Goal: Information Seeking & Learning: Learn about a topic

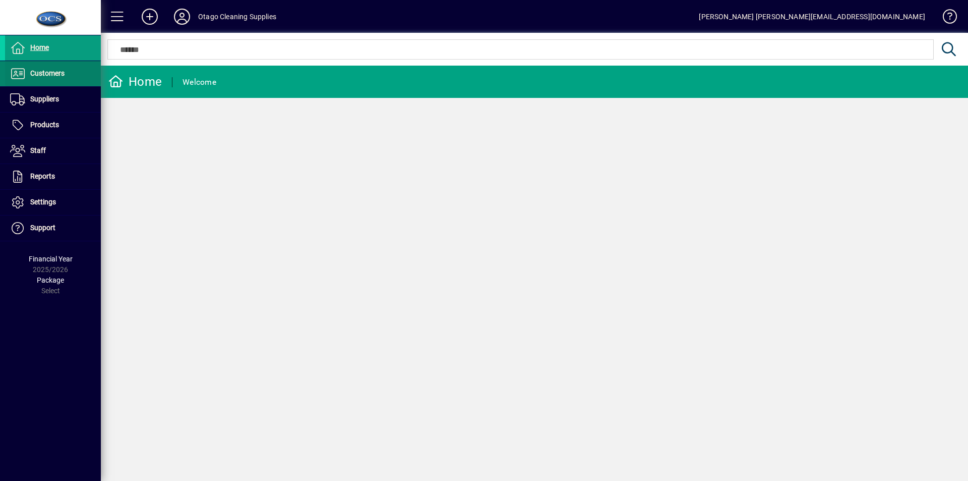
click at [47, 72] on span "Customers" at bounding box center [47, 73] width 34 height 8
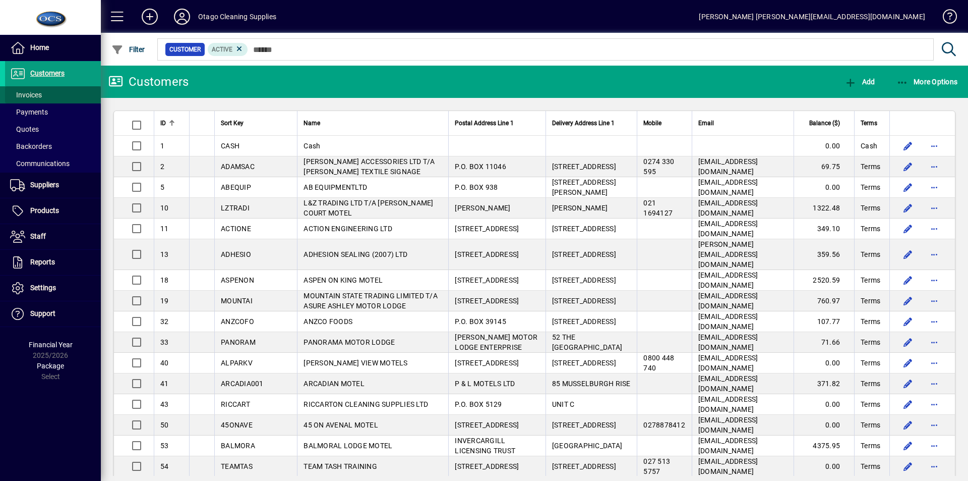
click at [30, 96] on span "Invoices" at bounding box center [26, 95] width 32 height 8
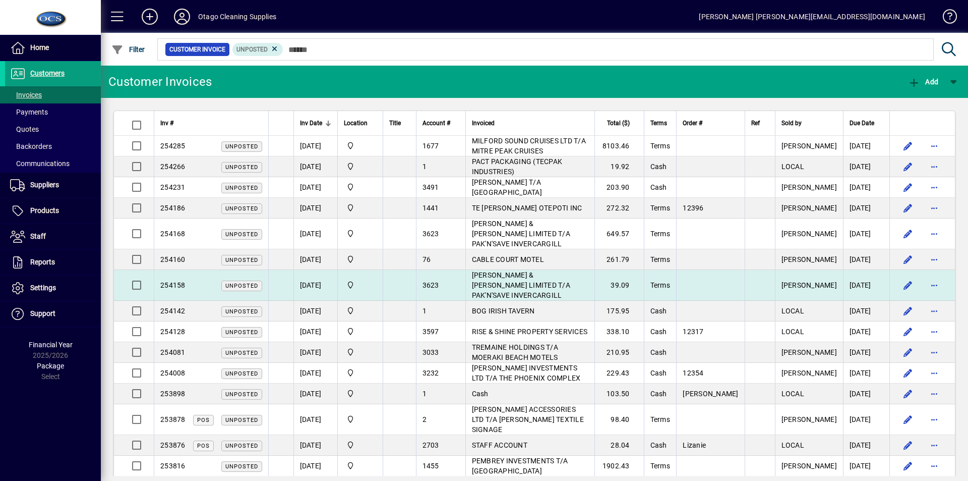
click at [505, 271] on span "[PERSON_NAME] & [PERSON_NAME] LIMITED T/A PAK'N'SAVE INVERCARGILL" at bounding box center [521, 285] width 98 height 28
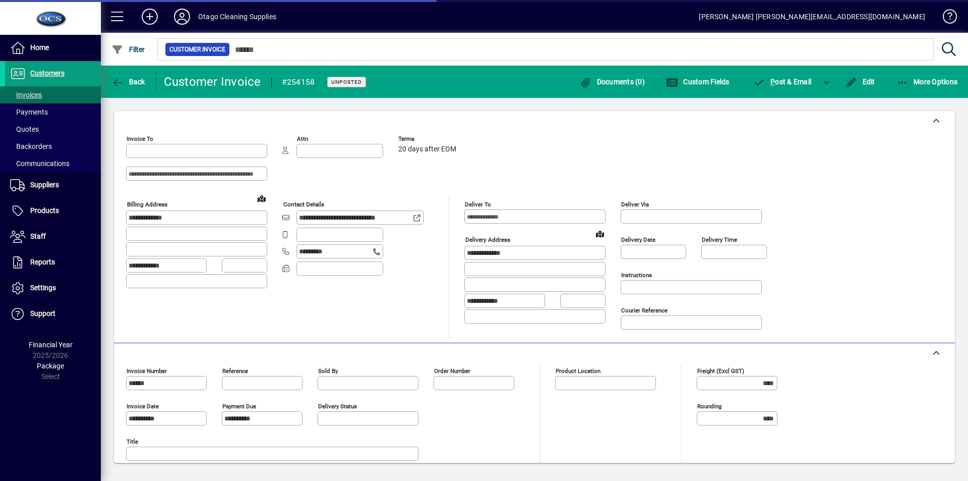
type input "**********"
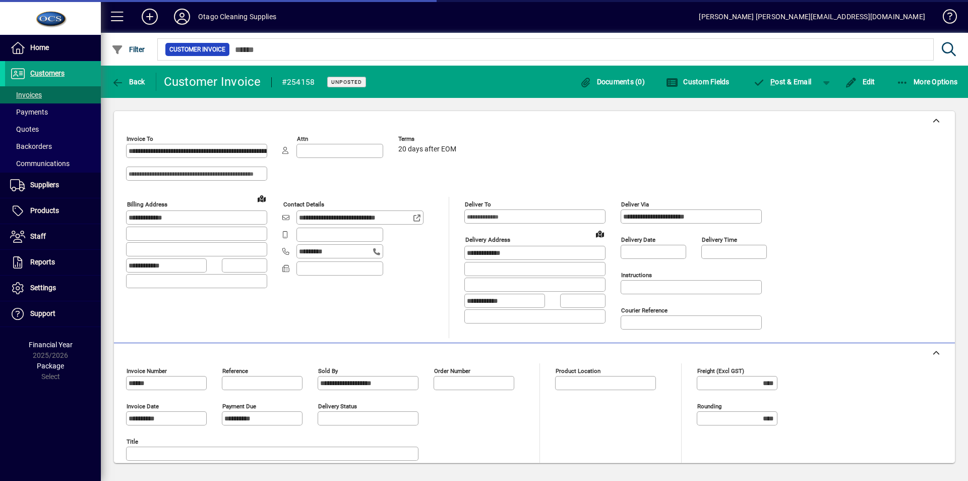
type input "**********"
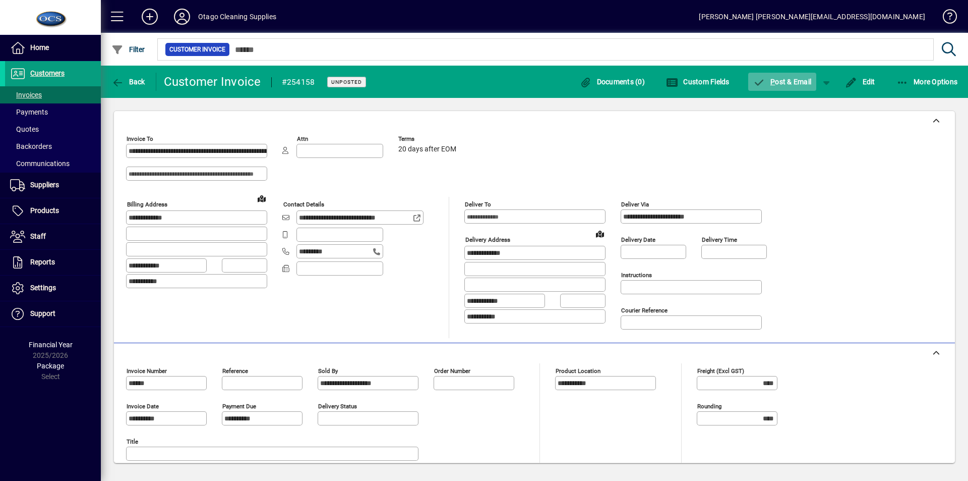
click at [788, 79] on span "P ost & Email" at bounding box center [783, 82] width 59 height 8
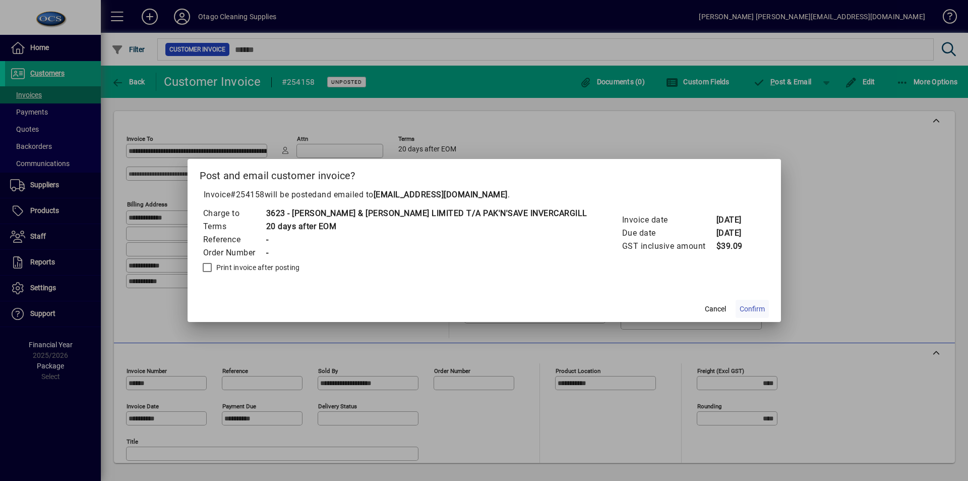
click at [740, 308] on span "Confirm" at bounding box center [752, 309] width 25 height 11
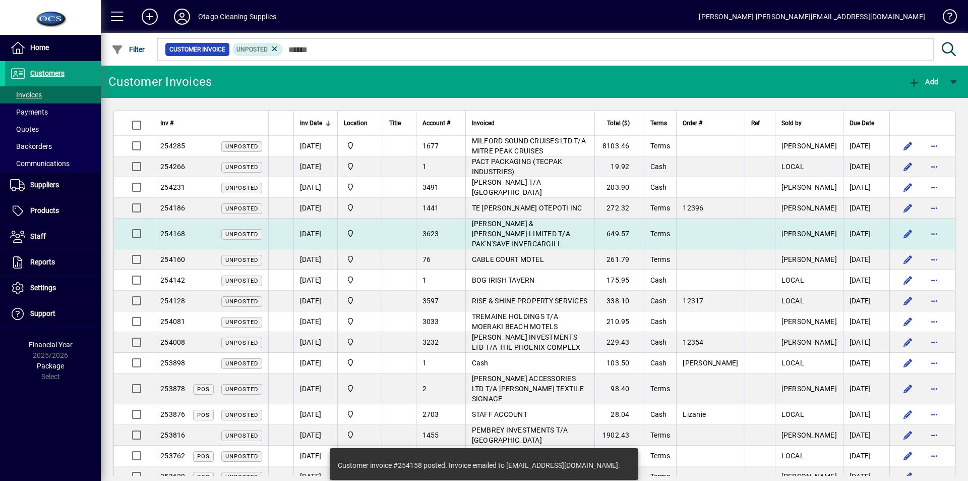
click at [506, 225] on span "[PERSON_NAME] & [PERSON_NAME] LIMITED T/A PAK'N'SAVE INVERCARGILL" at bounding box center [521, 233] width 98 height 28
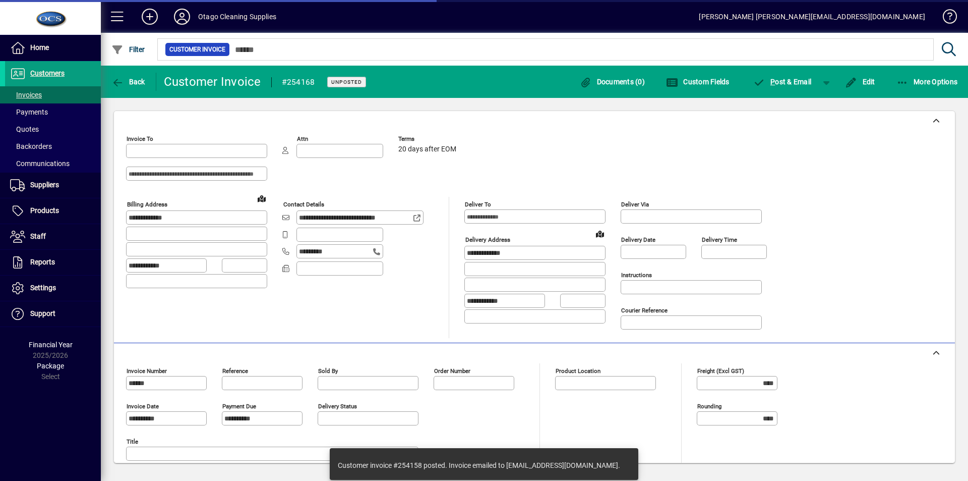
type input "**********"
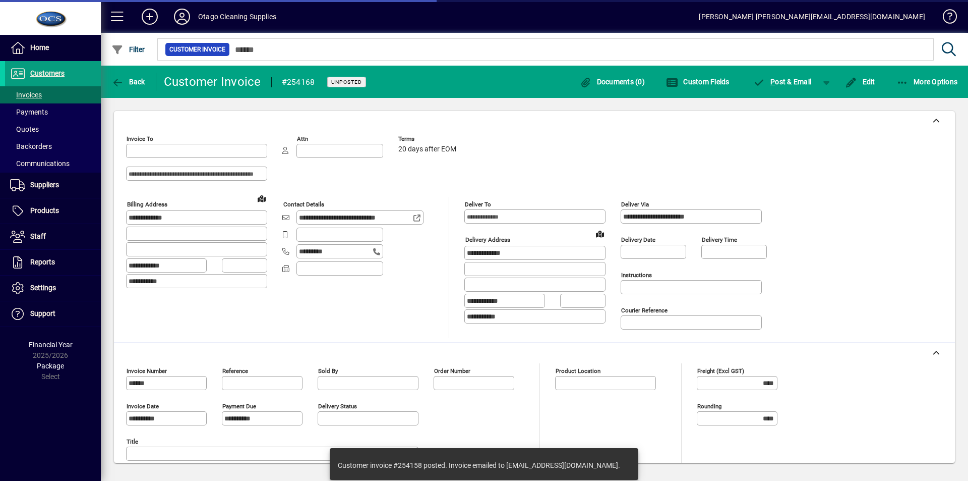
type input "**********"
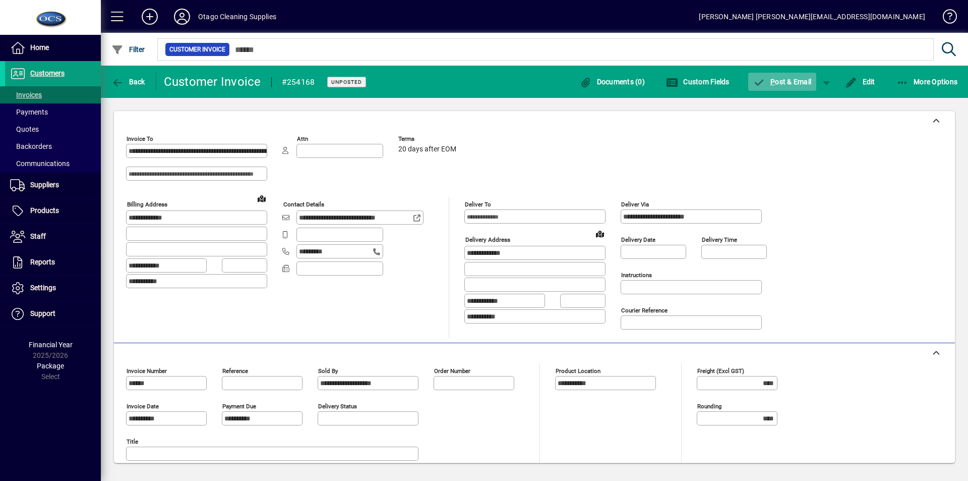
click at [789, 78] on span "P ost & Email" at bounding box center [783, 82] width 59 height 8
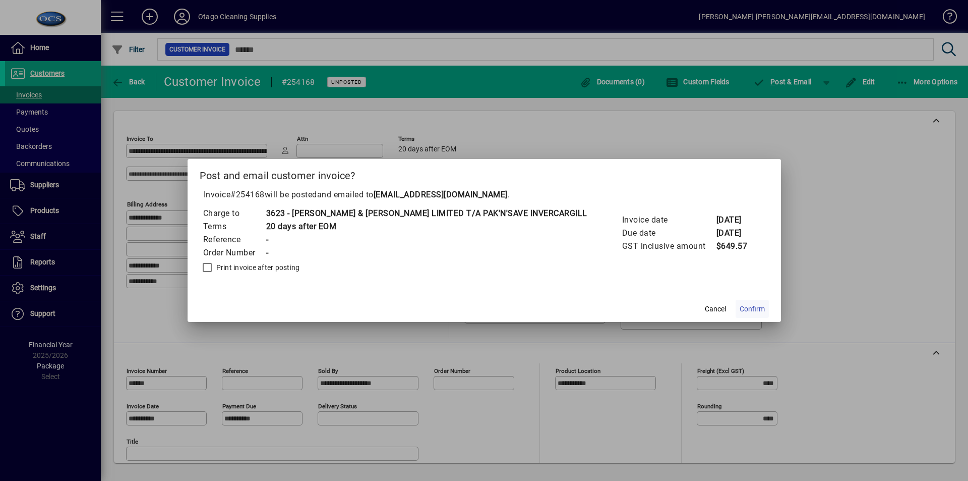
click at [740, 308] on span "Confirm" at bounding box center [752, 309] width 25 height 11
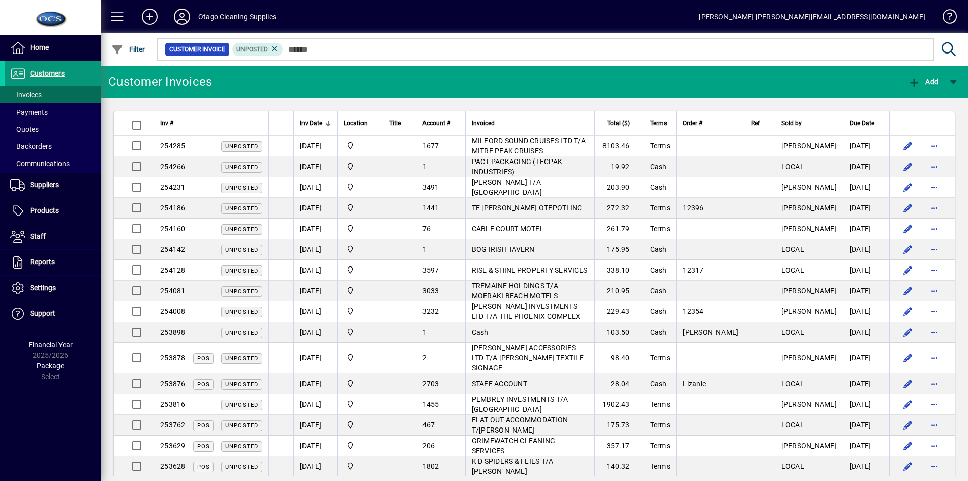
click at [43, 71] on span "Customers" at bounding box center [47, 73] width 34 height 8
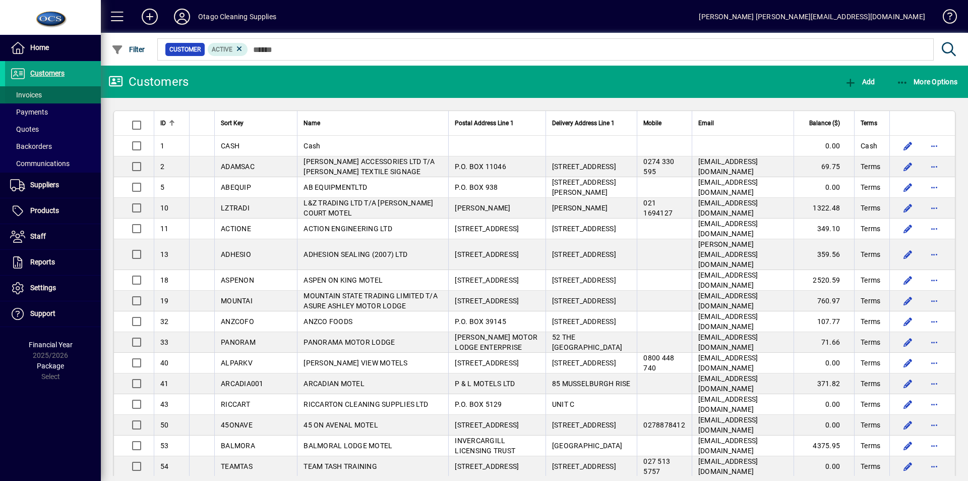
click at [25, 94] on span "Invoices" at bounding box center [26, 95] width 32 height 8
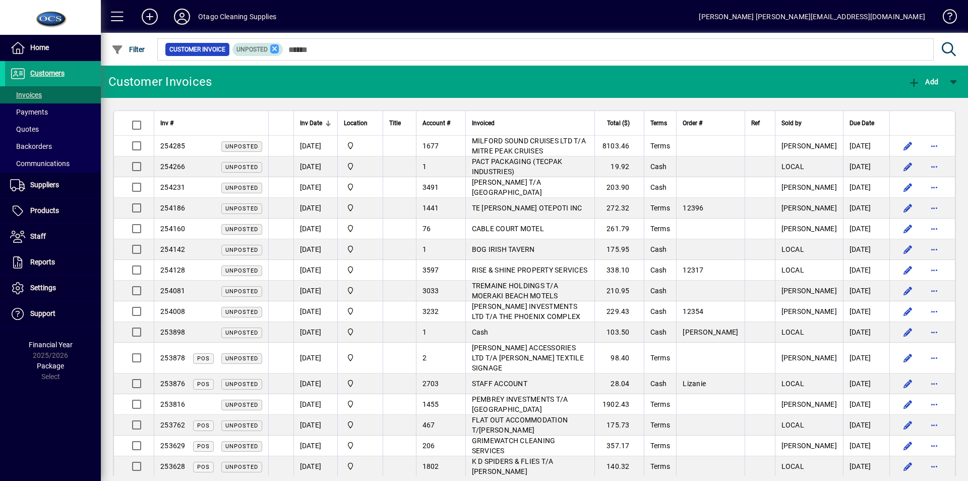
click at [272, 49] on icon at bounding box center [274, 48] width 9 height 9
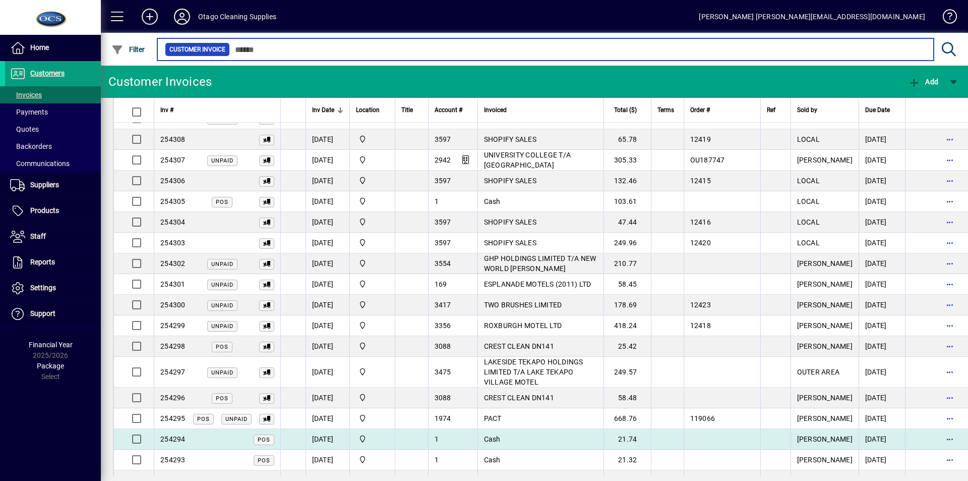
scroll to position [303, 0]
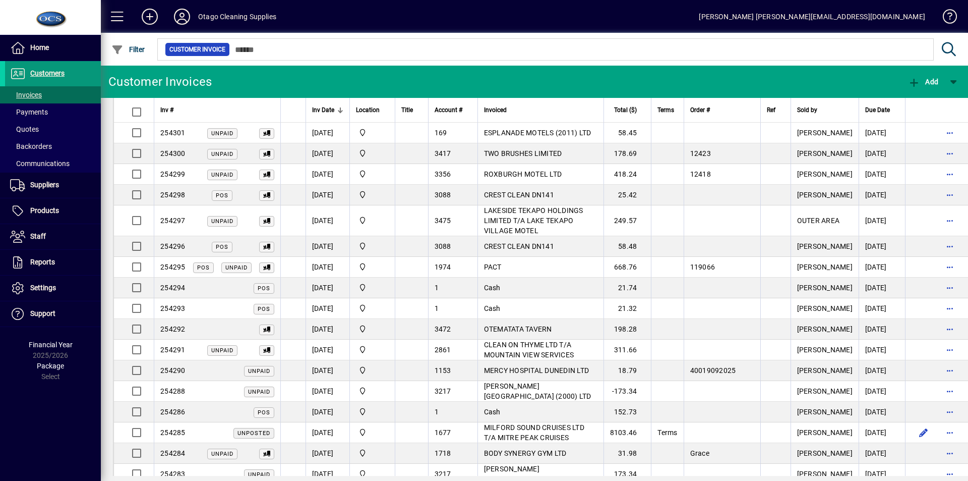
click at [49, 75] on span "Customers" at bounding box center [47, 73] width 34 height 8
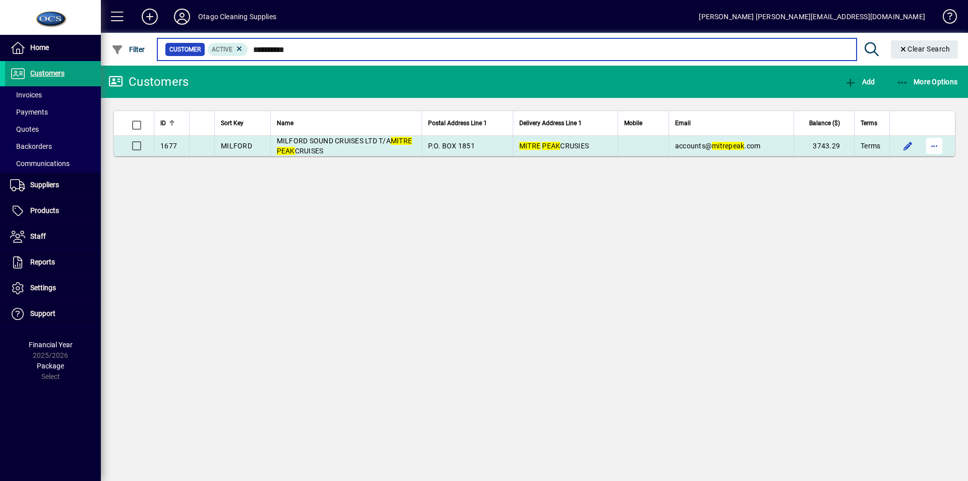
type input "**********"
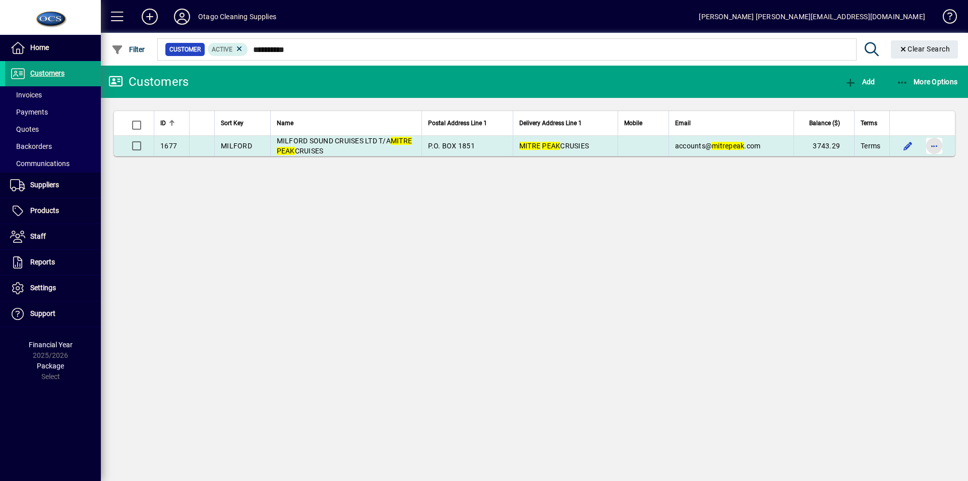
click at [931, 144] on span "button" at bounding box center [935, 146] width 24 height 24
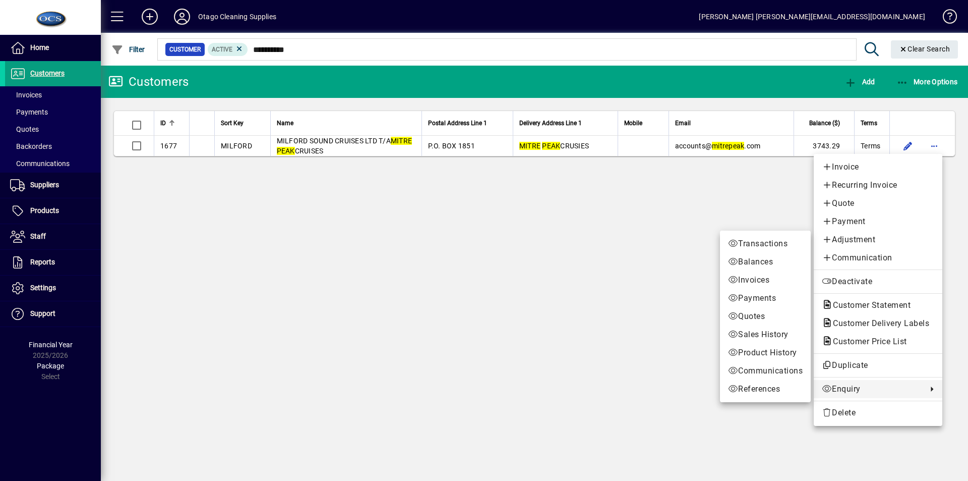
click at [853, 385] on span "Enquiry" at bounding box center [872, 389] width 100 height 12
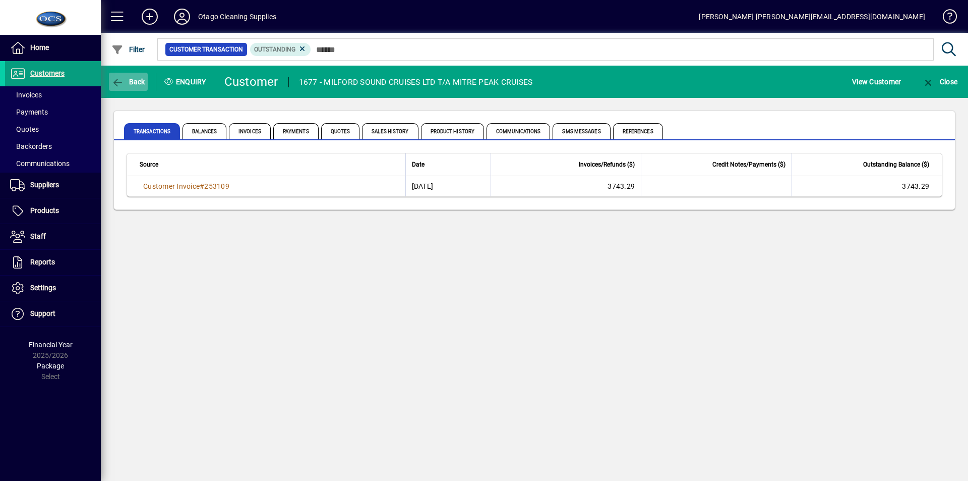
click at [136, 72] on span "button" at bounding box center [128, 82] width 39 height 24
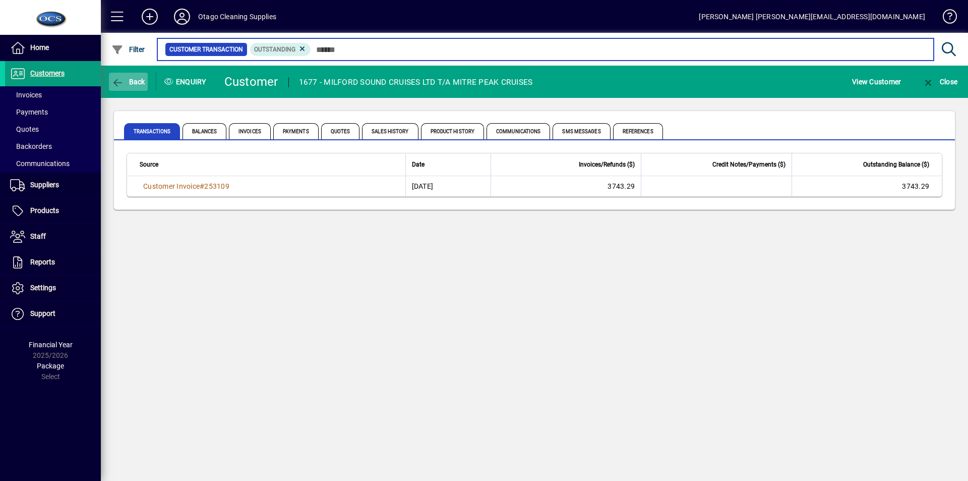
type input "**********"
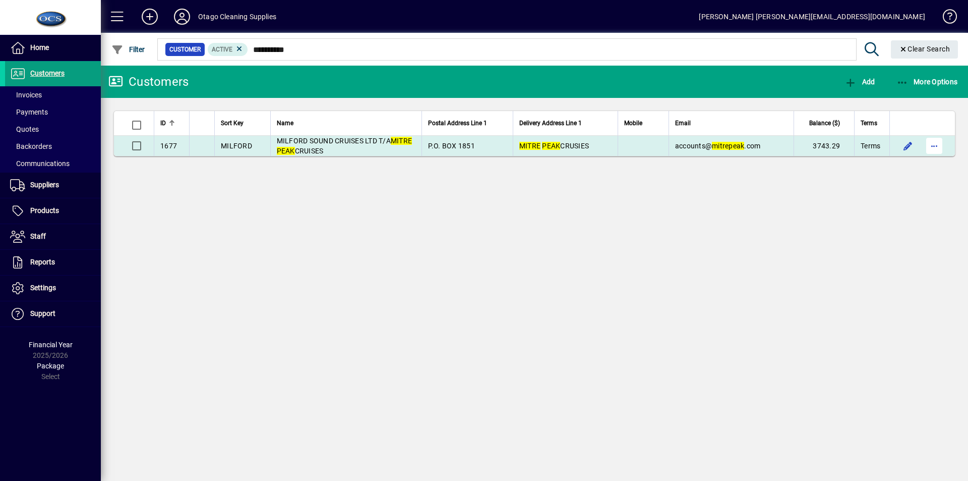
click at [932, 142] on span "button" at bounding box center [935, 146] width 24 height 24
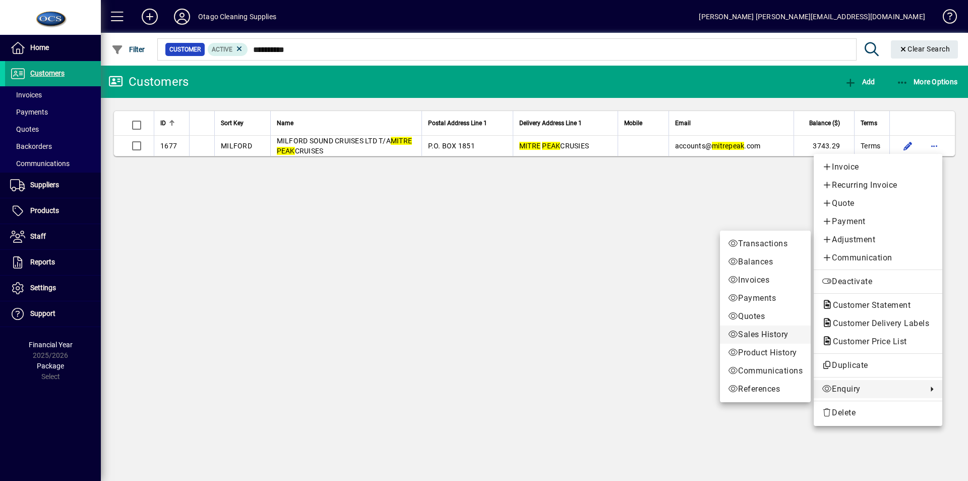
click at [751, 334] on span "Sales History" at bounding box center [765, 334] width 75 height 12
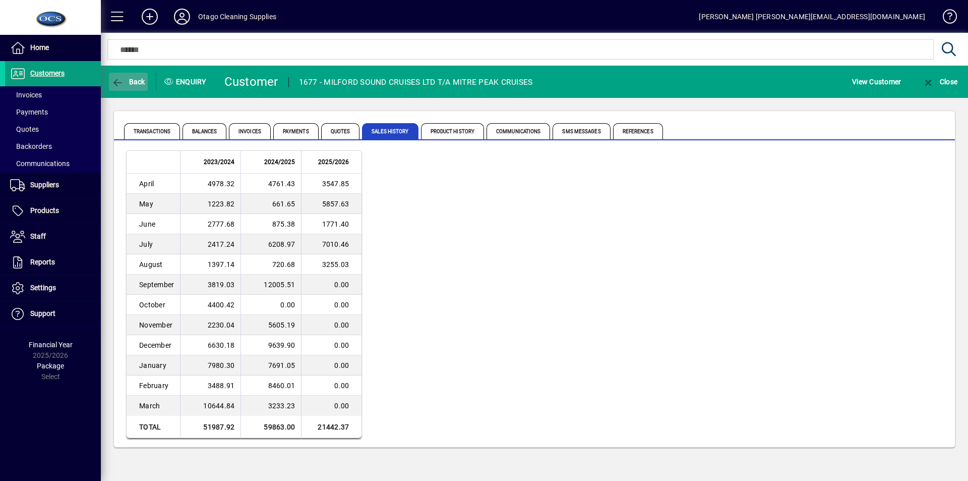
click at [125, 81] on span "Back" at bounding box center [128, 82] width 34 height 8
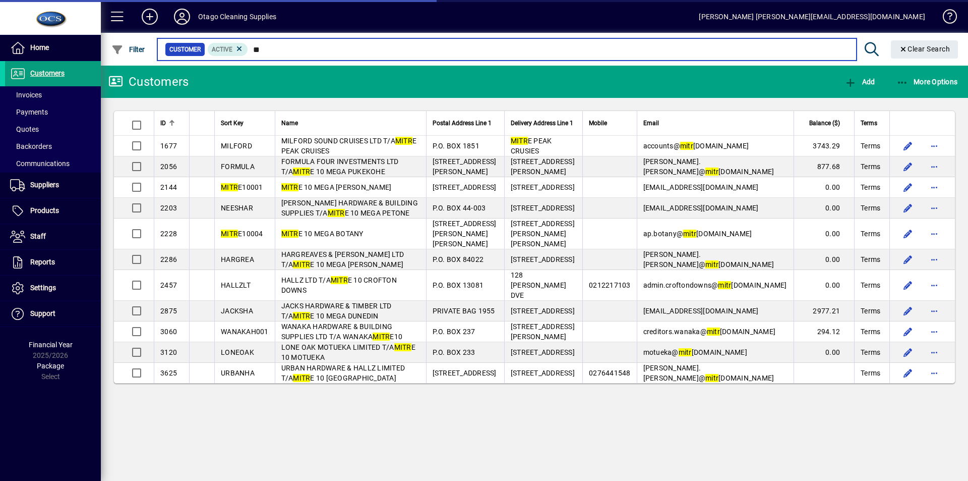
type input "*"
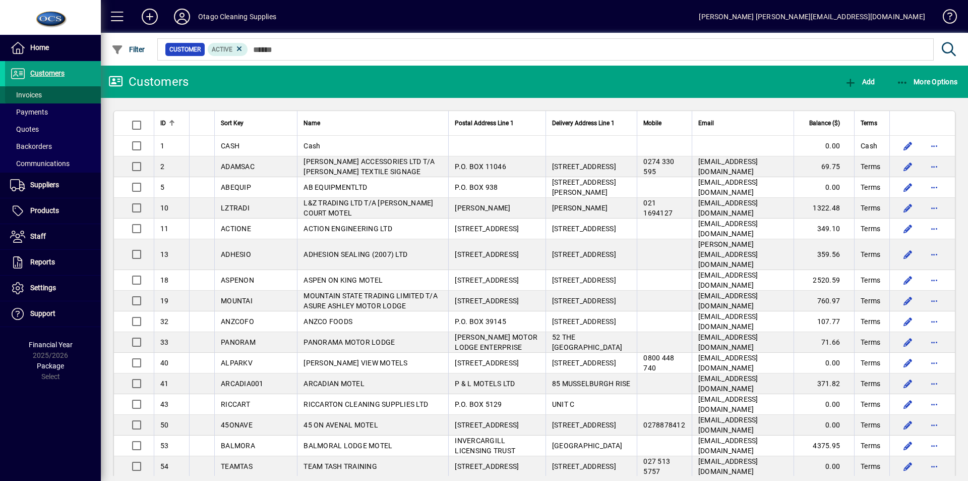
click at [24, 94] on span "Invoices" at bounding box center [26, 95] width 32 height 8
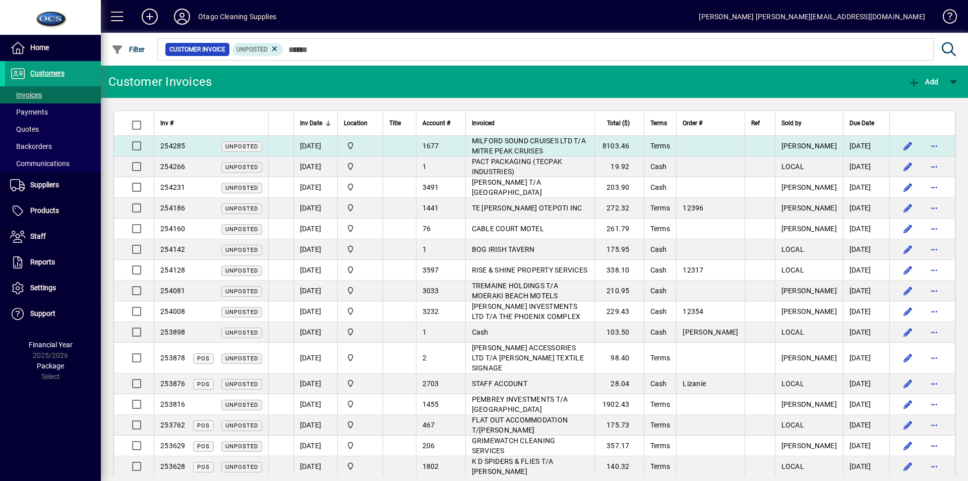
click at [586, 144] on span "MILFORD SOUND CRUISES LTD T/A MITRE PEAK CRUISES" at bounding box center [529, 146] width 114 height 18
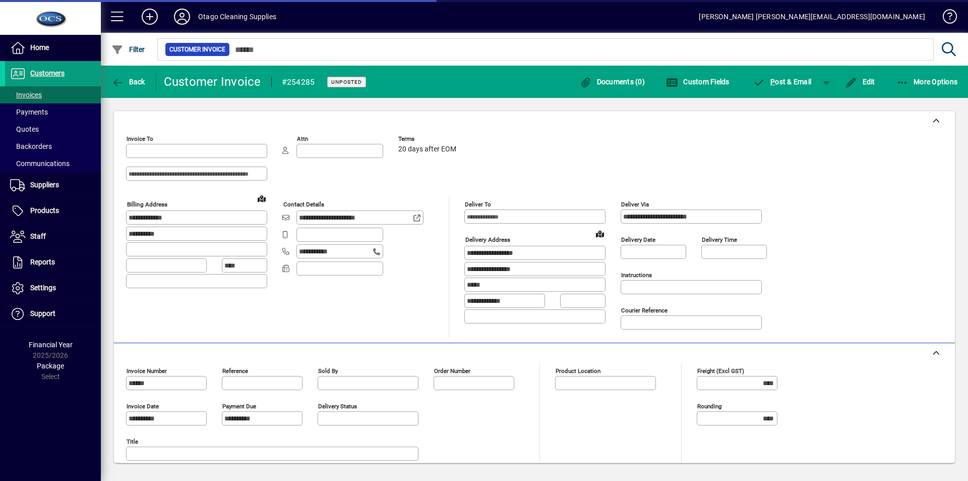
type input "**********"
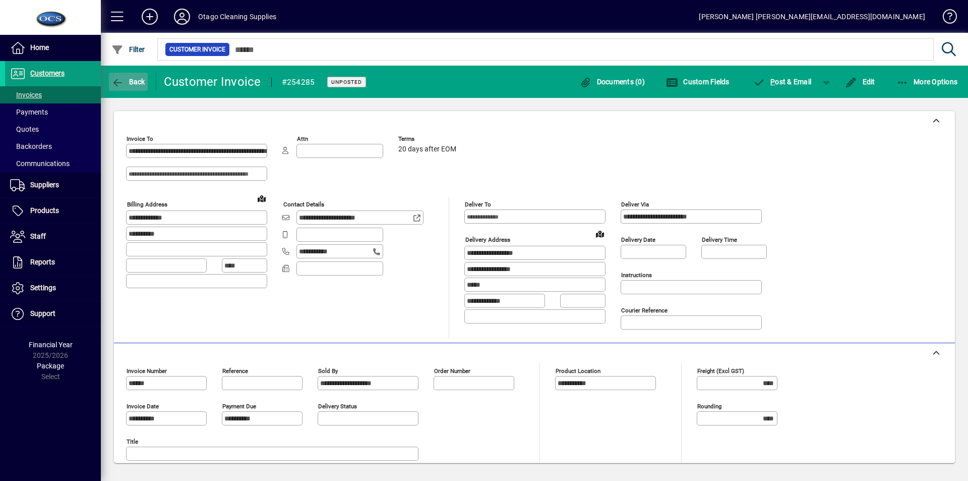
click at [129, 79] on span "Back" at bounding box center [128, 82] width 34 height 8
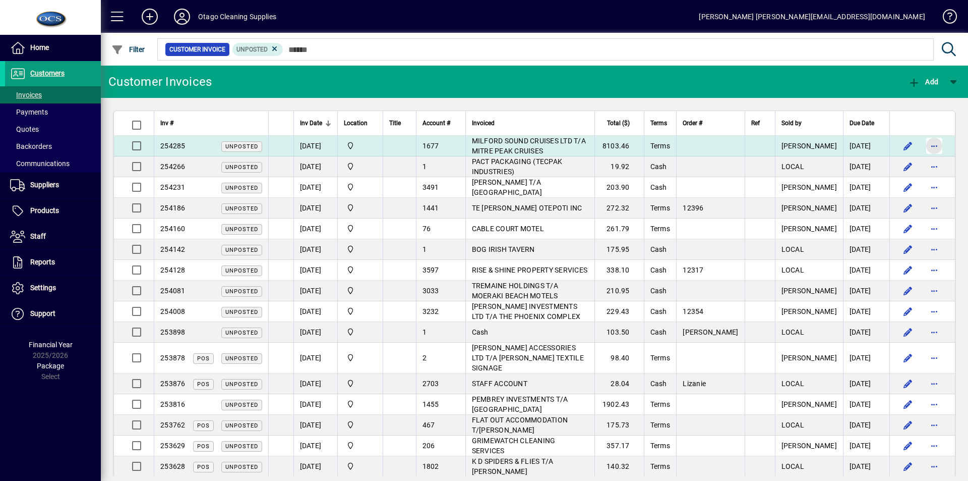
click at [930, 145] on span "button" at bounding box center [935, 146] width 24 height 24
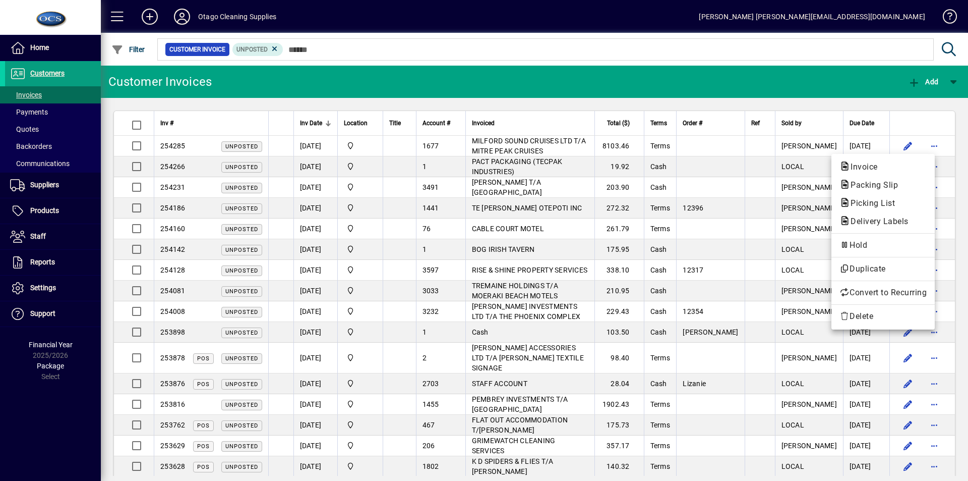
click at [737, 46] on div at bounding box center [484, 240] width 968 height 481
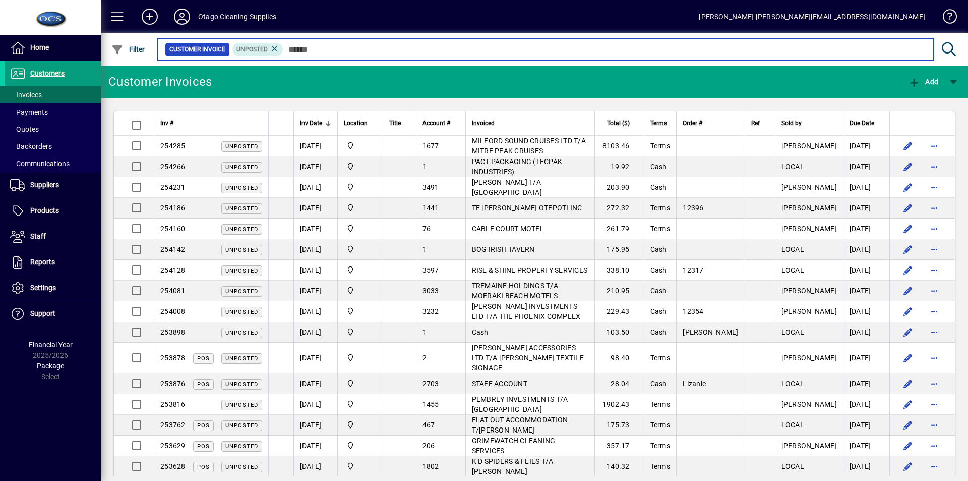
click at [301, 51] on input "text" at bounding box center [604, 49] width 643 height 14
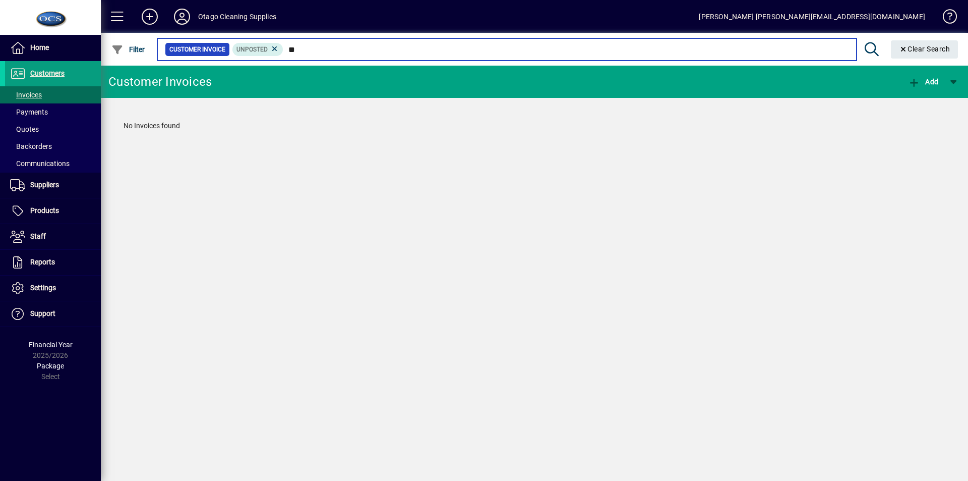
type input "*"
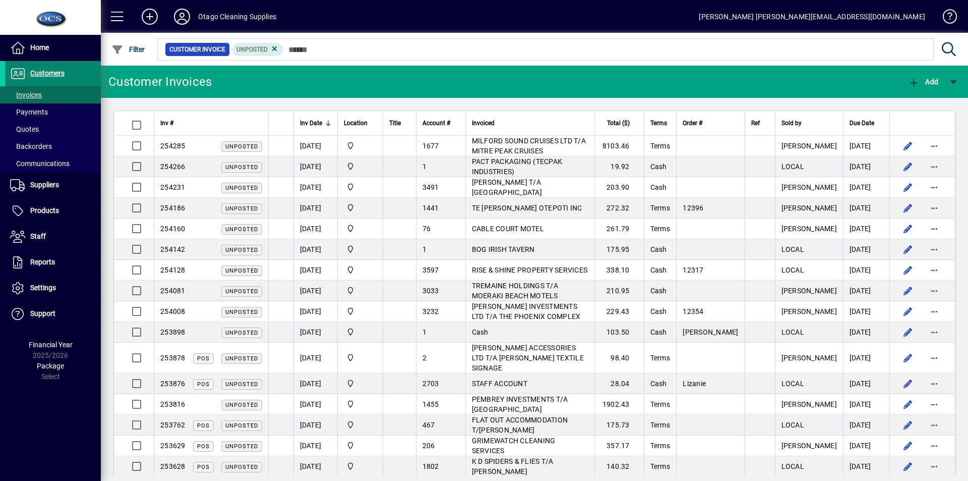
click at [45, 71] on span "Customers" at bounding box center [47, 73] width 34 height 8
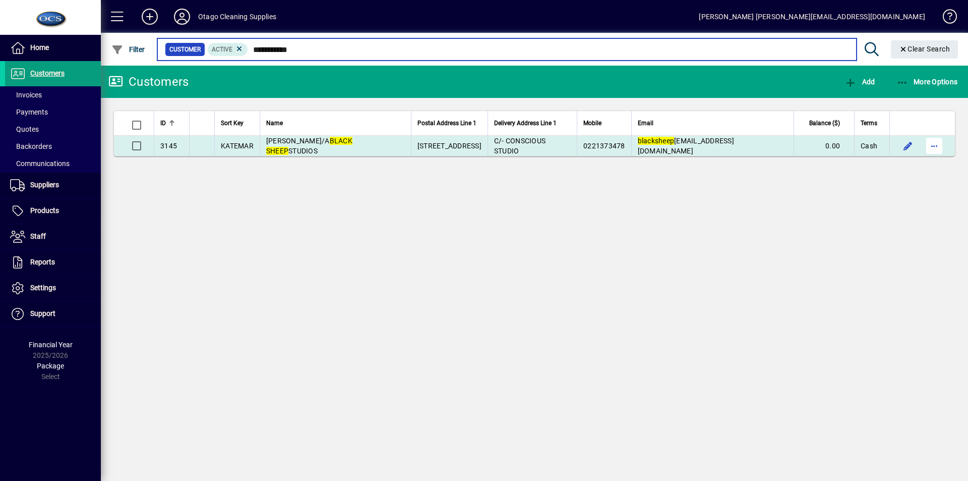
type input "**********"
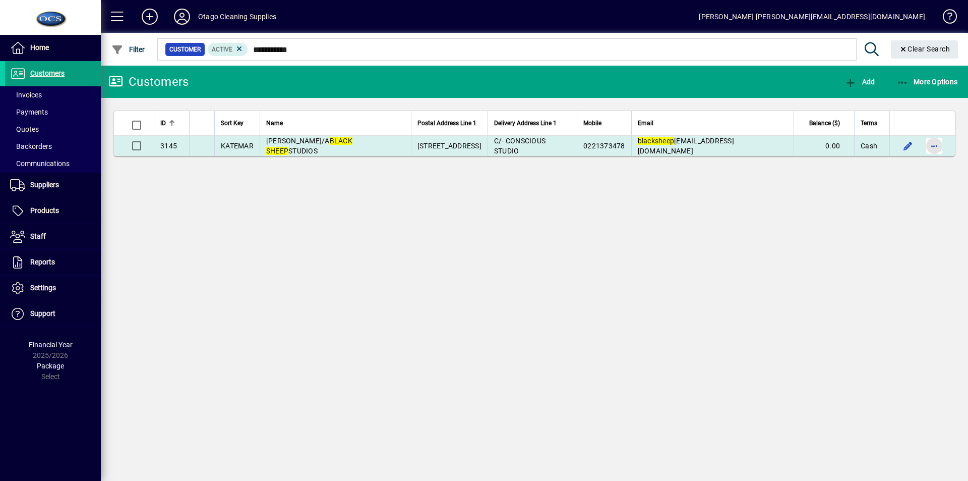
click at [936, 145] on span "button" at bounding box center [935, 146] width 24 height 24
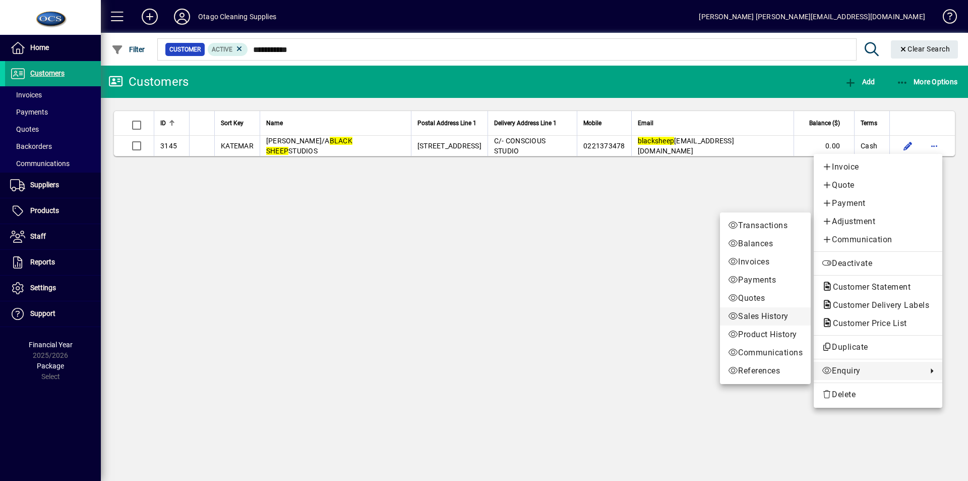
click at [751, 311] on span "Sales History" at bounding box center [765, 316] width 75 height 12
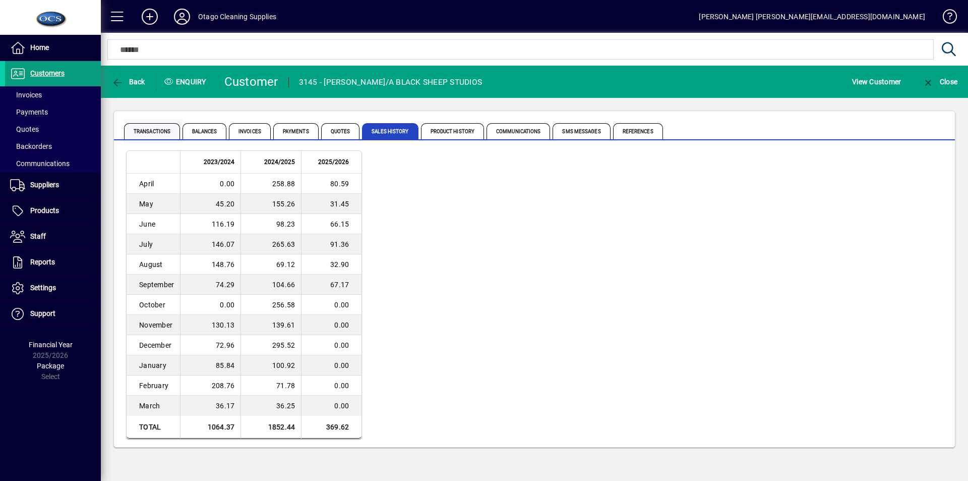
click at [134, 132] on span "Transactions" at bounding box center [152, 131] width 56 height 16
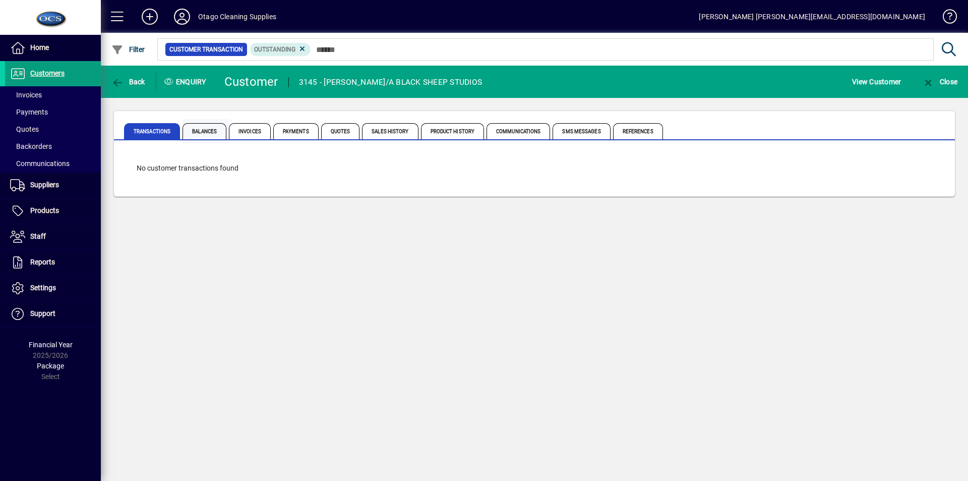
click at [206, 132] on span "Balances" at bounding box center [205, 131] width 44 height 16
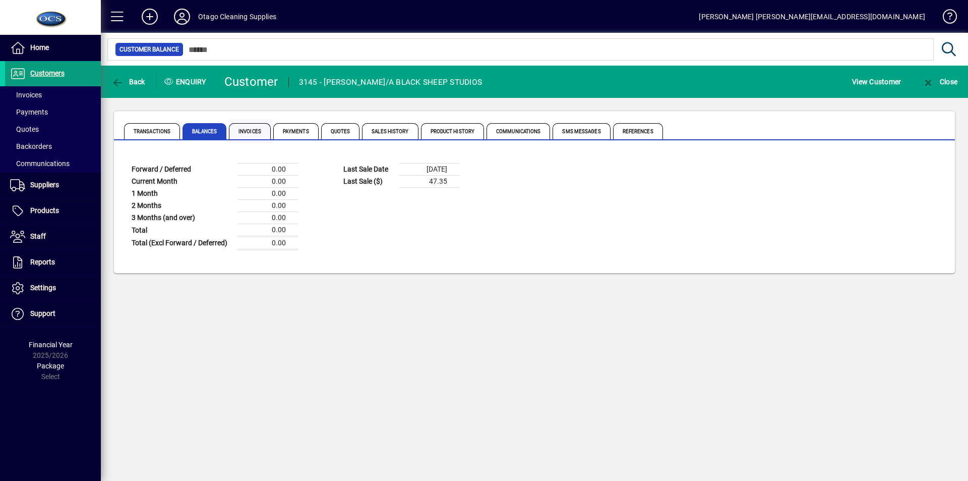
click at [246, 127] on span "Invoices" at bounding box center [250, 131] width 42 height 16
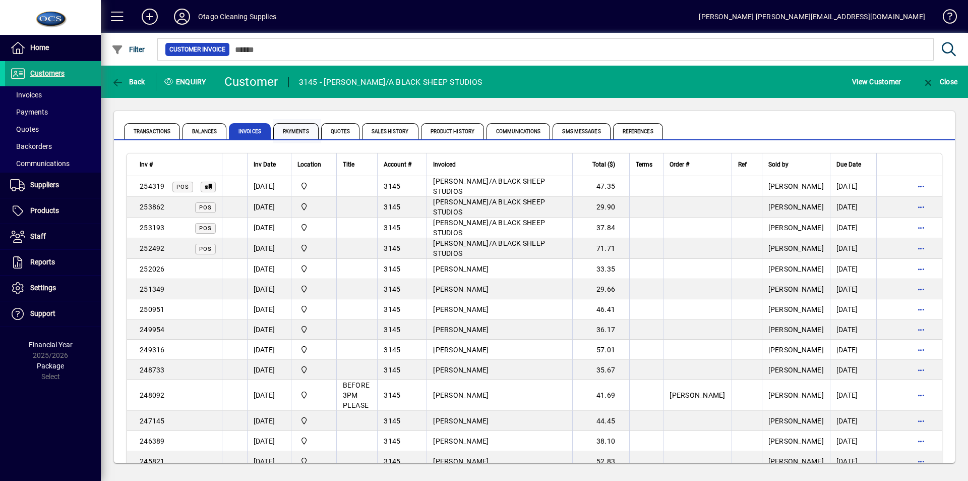
click at [286, 129] on span "Payments" at bounding box center [295, 131] width 45 height 16
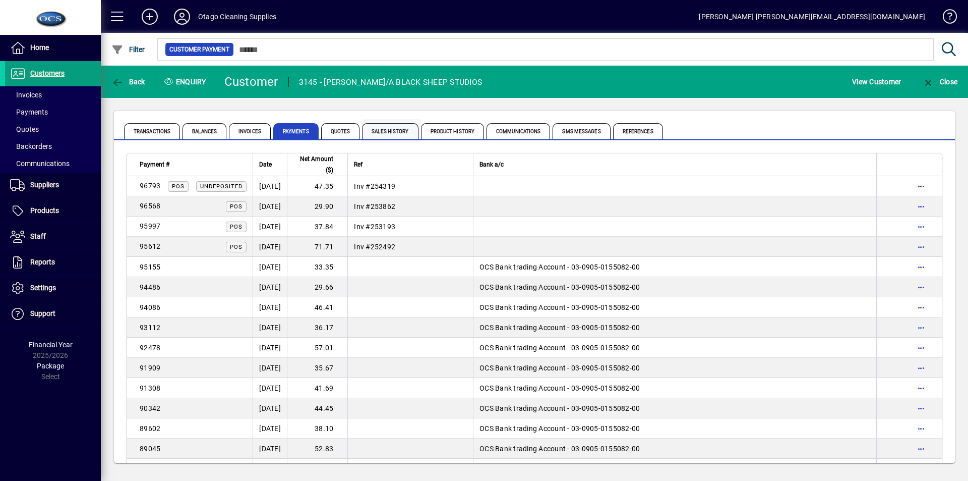
click at [404, 128] on span "Sales History" at bounding box center [390, 131] width 56 height 16
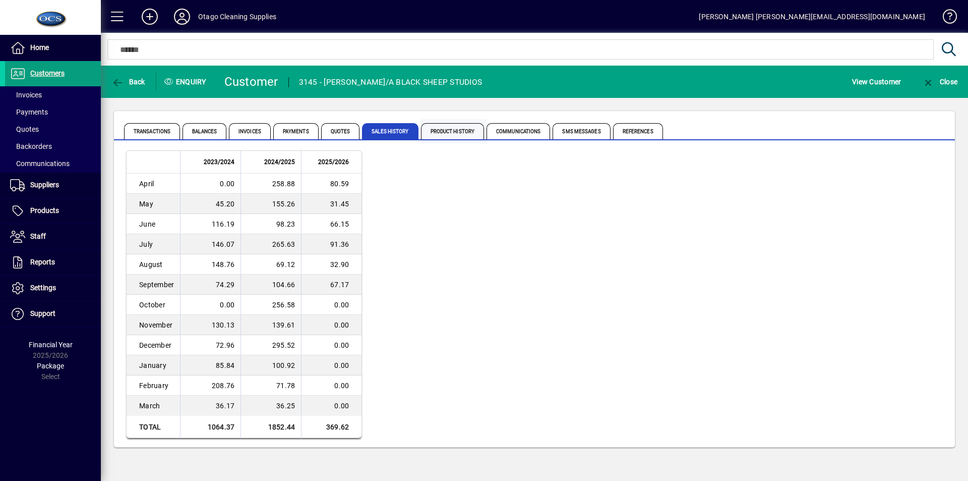
click at [431, 128] on span "Product History" at bounding box center [453, 131] width 64 height 16
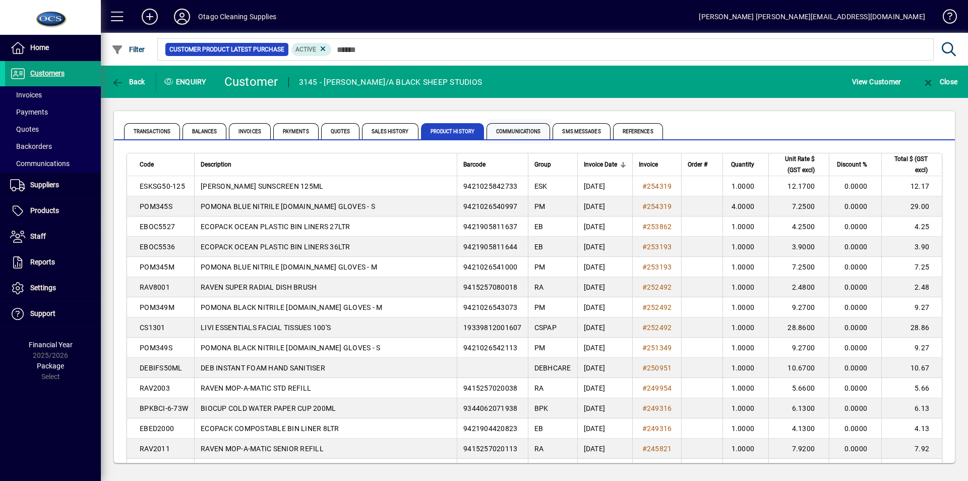
click at [505, 133] on span "Communications" at bounding box center [519, 131] width 64 height 16
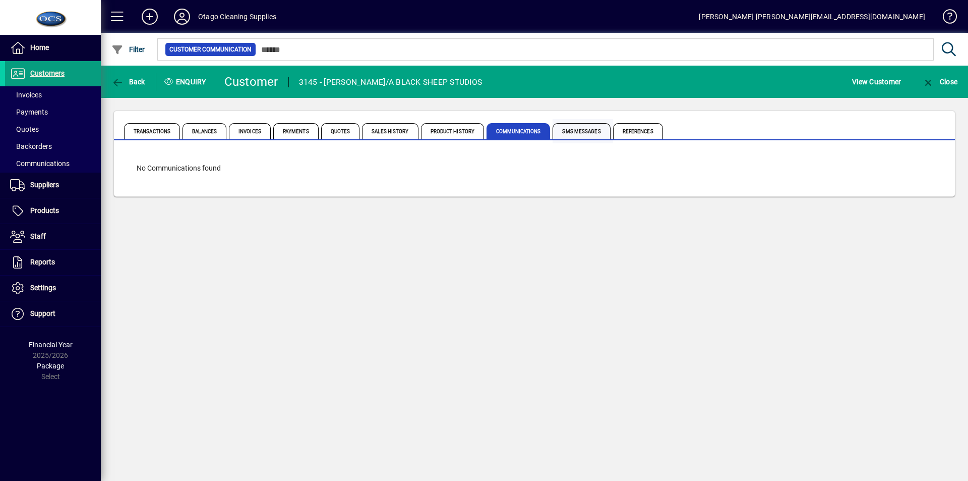
click at [581, 132] on span "SMS Messages" at bounding box center [582, 131] width 58 height 16
click at [634, 129] on span "References" at bounding box center [638, 131] width 50 height 16
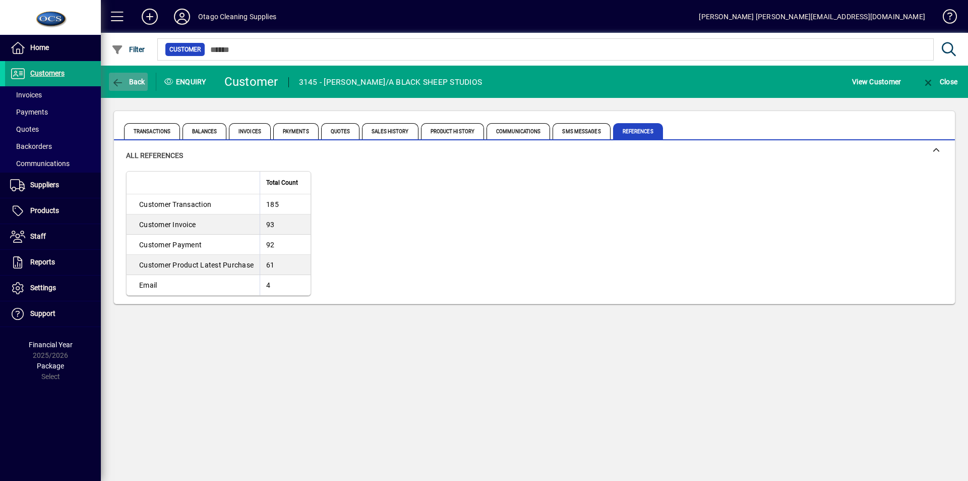
click at [134, 79] on span "Back" at bounding box center [128, 82] width 34 height 8
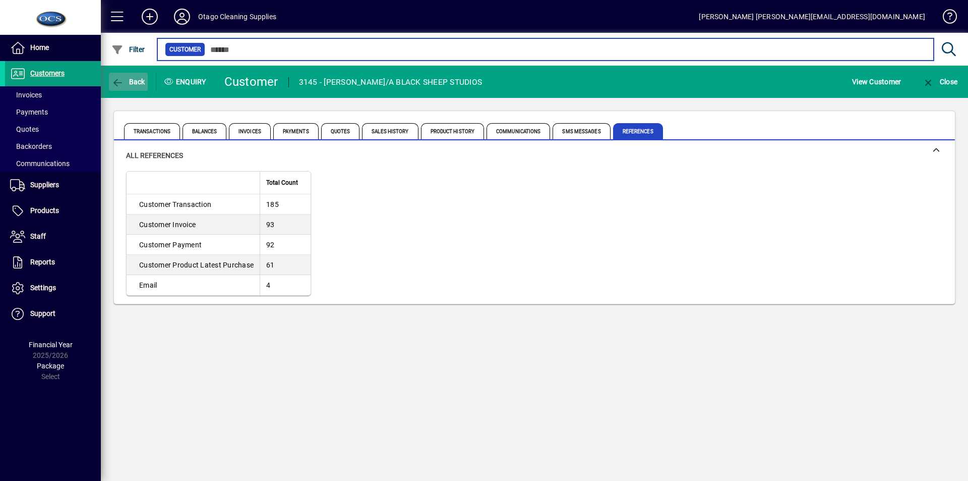
type input "**********"
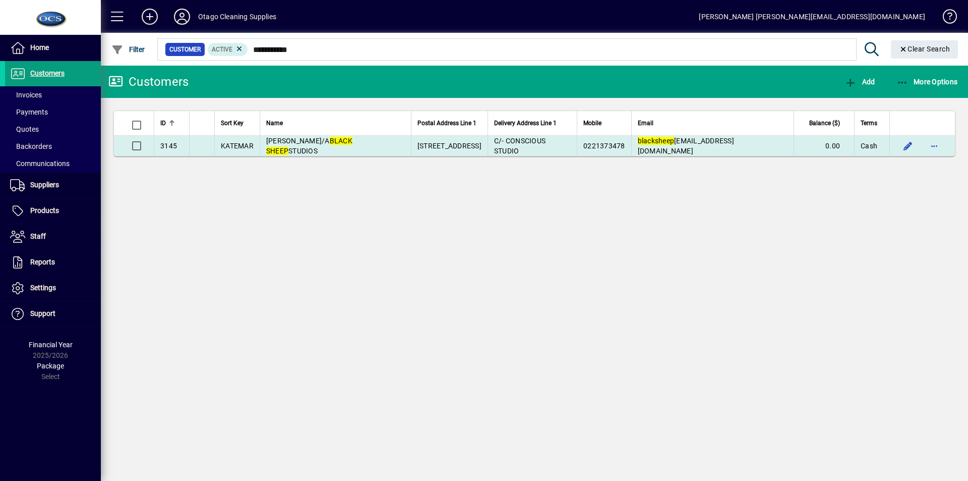
click at [310, 146] on td "[PERSON_NAME]/A BLACK SHEEP STUDIOS" at bounding box center [335, 146] width 151 height 20
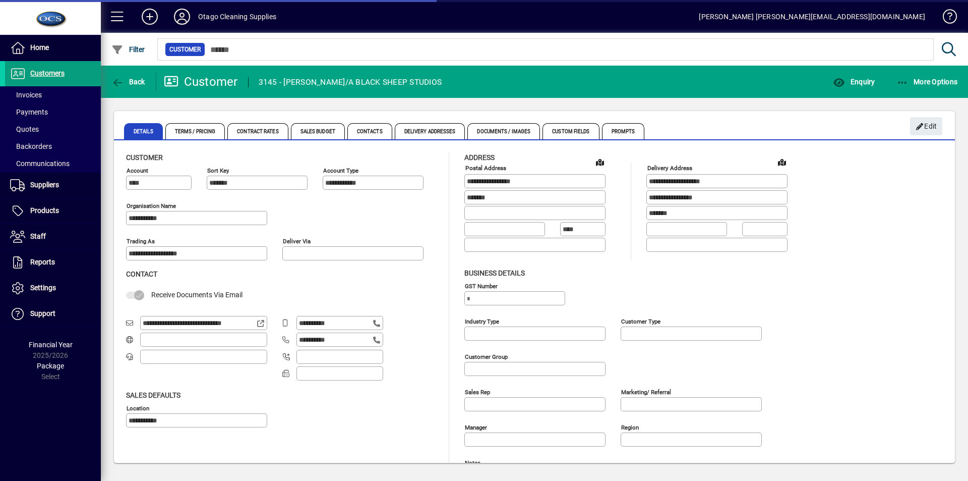
type input "**********"
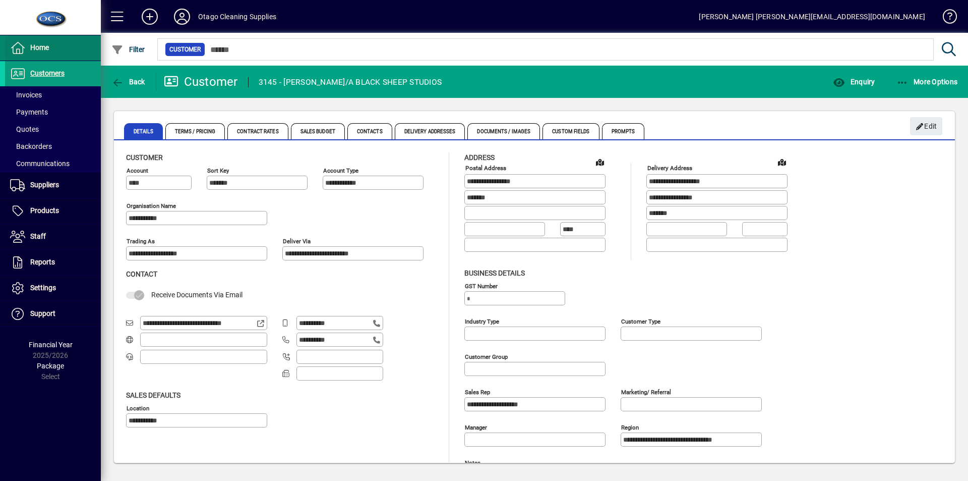
click at [29, 44] on span "Home" at bounding box center [27, 48] width 44 height 12
